Goal: Information Seeking & Learning: Learn about a topic

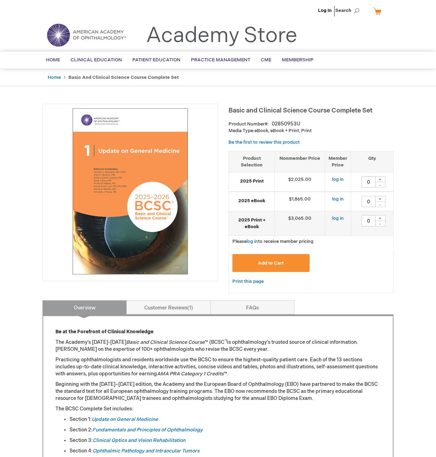
click at [142, 182] on img at bounding box center [130, 192] width 168 height 168
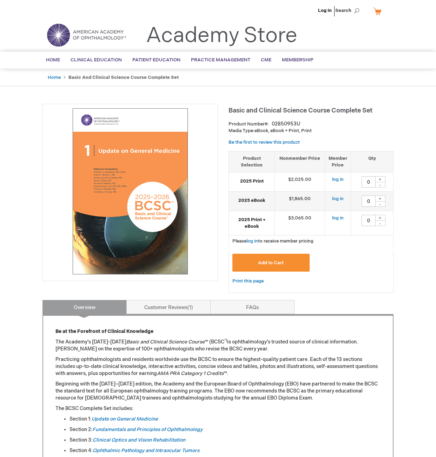
click at [142, 182] on img at bounding box center [130, 192] width 168 height 168
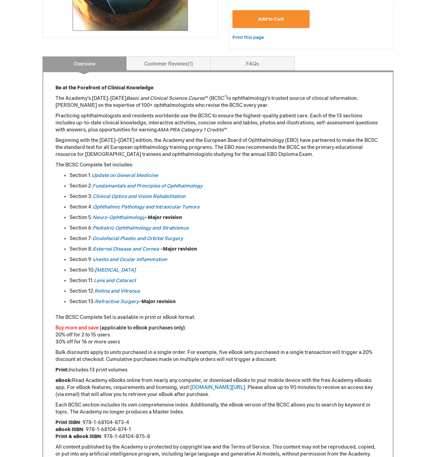
scroll to position [246, 0]
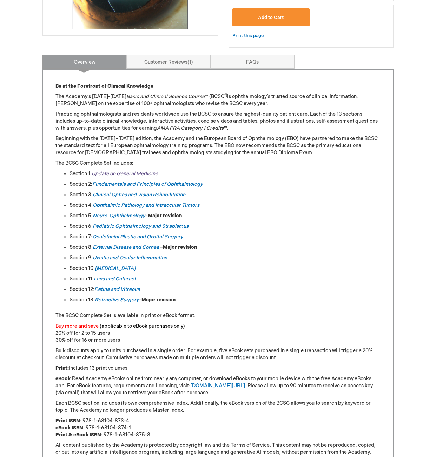
click at [119, 173] on link "Update on General Medicine" at bounding box center [125, 174] width 66 height 6
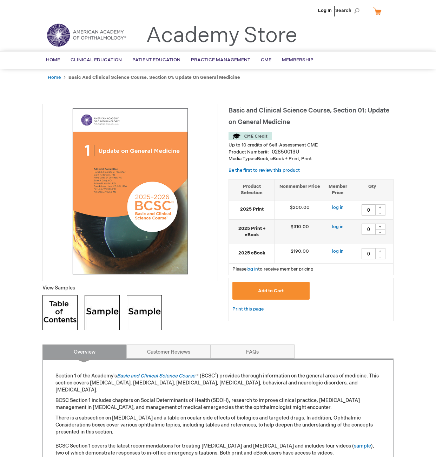
click at [195, 273] on img at bounding box center [130, 192] width 168 height 168
click at [357, 338] on div "Basic and Clinical Science Course, Section 01: Update on General Medicine Up to…" at bounding box center [217, 425] width 351 height 643
drag, startPoint x: 281, startPoint y: 118, endPoint x: 268, endPoint y: 134, distance: 21.3
click at [268, 134] on div "Basic and Clinical Science Course, Section 01: Update on General Medicine Up to…" at bounding box center [310, 216] width 165 height 224
click at [266, 111] on span "Basic and Clinical Science Course, Section 01: Update on General Medicine" at bounding box center [308, 116] width 161 height 19
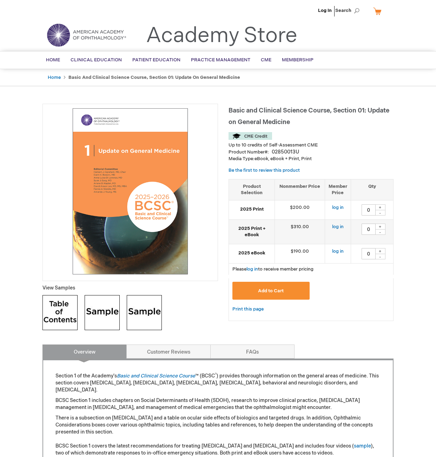
click at [136, 183] on img at bounding box center [130, 192] width 168 height 168
click at [113, 310] on img at bounding box center [102, 312] width 35 height 35
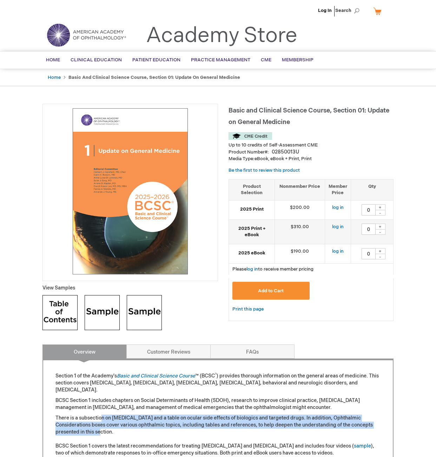
drag, startPoint x: 102, startPoint y: 414, endPoint x: 214, endPoint y: 435, distance: 113.9
click at [215, 435] on p "There is a subsection on COVID-19 and a table on ocular side effects of biologi…" at bounding box center [217, 436] width 325 height 42
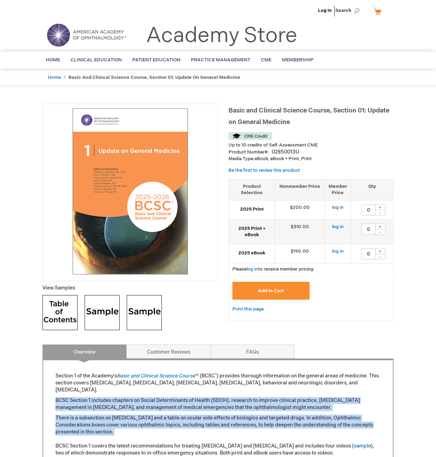
drag, startPoint x: 215, startPoint y: 435, endPoint x: 270, endPoint y: 405, distance: 62.8
click at [274, 403] on p "BCSC Section 1 includes chapters on Social Determinants of Health (SDOH), resea…" at bounding box center [217, 404] width 325 height 14
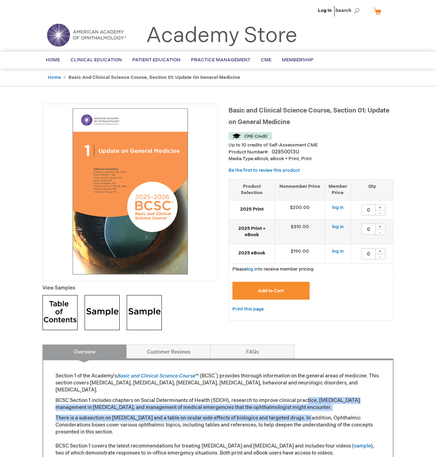
drag, startPoint x: 307, startPoint y: 401, endPoint x: 307, endPoint y: 414, distance: 12.6
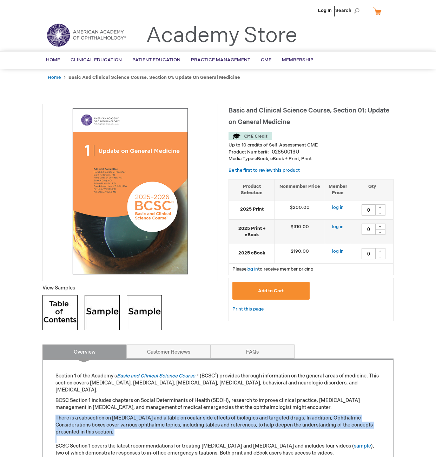
drag, startPoint x: 307, startPoint y: 414, endPoint x: 88, endPoint y: 439, distance: 220.0
click at [88, 439] on p "There is a subsection on COVID-19 and a table on ocular side effects of biologi…" at bounding box center [217, 436] width 325 height 42
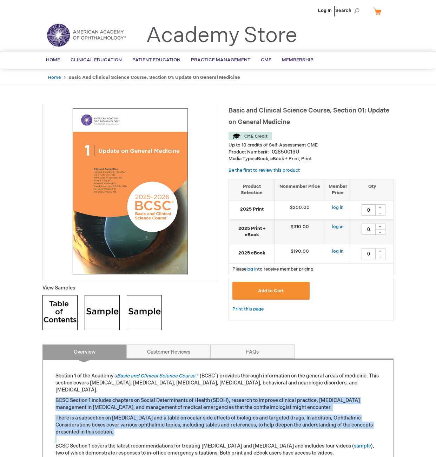
drag, startPoint x: 88, startPoint y: 439, endPoint x: 46, endPoint y: 402, distance: 56.5
drag, startPoint x: 46, startPoint y: 402, endPoint x: 52, endPoint y: 431, distance: 29.4
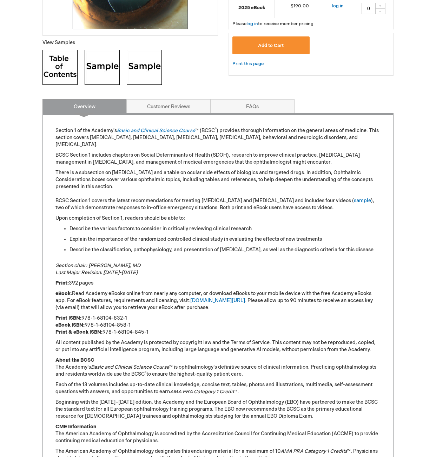
scroll to position [456, 0]
